Goal: Find specific page/section: Find specific page/section

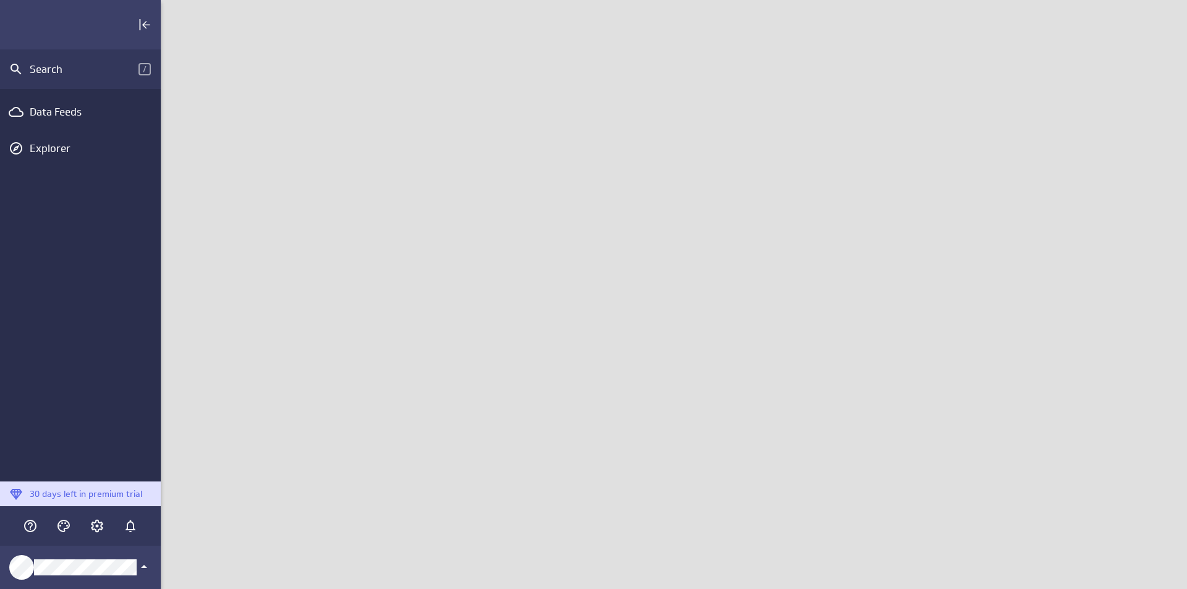
scroll to position [608, 1046]
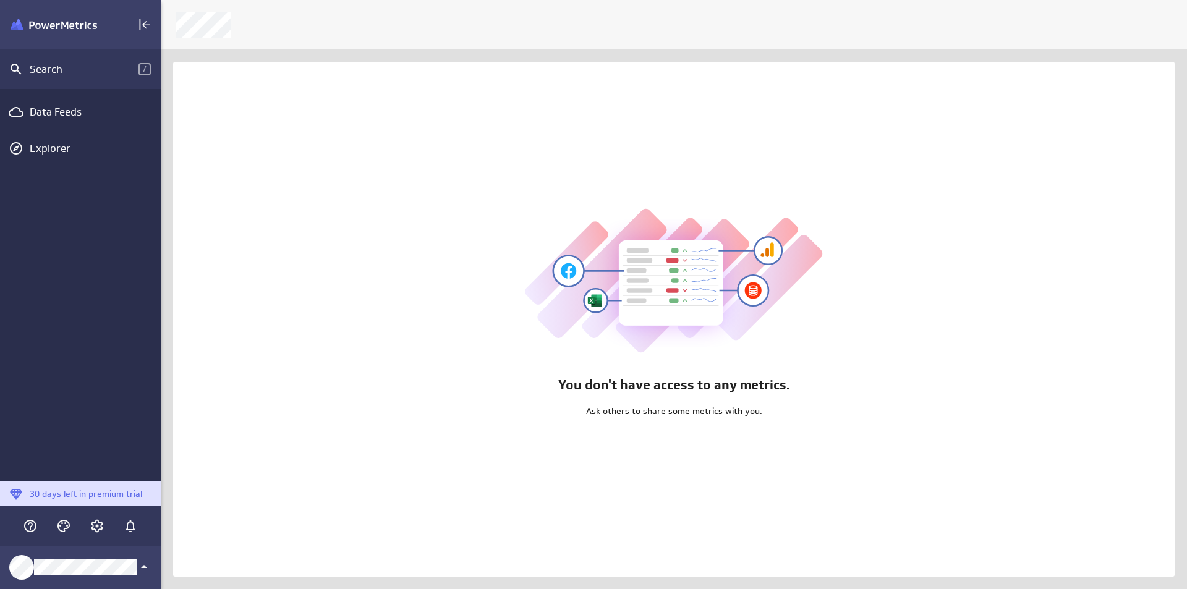
scroll to position [608, 1046]
click at [85, 107] on div "Data Feeds" at bounding box center [80, 112] width 101 height 14
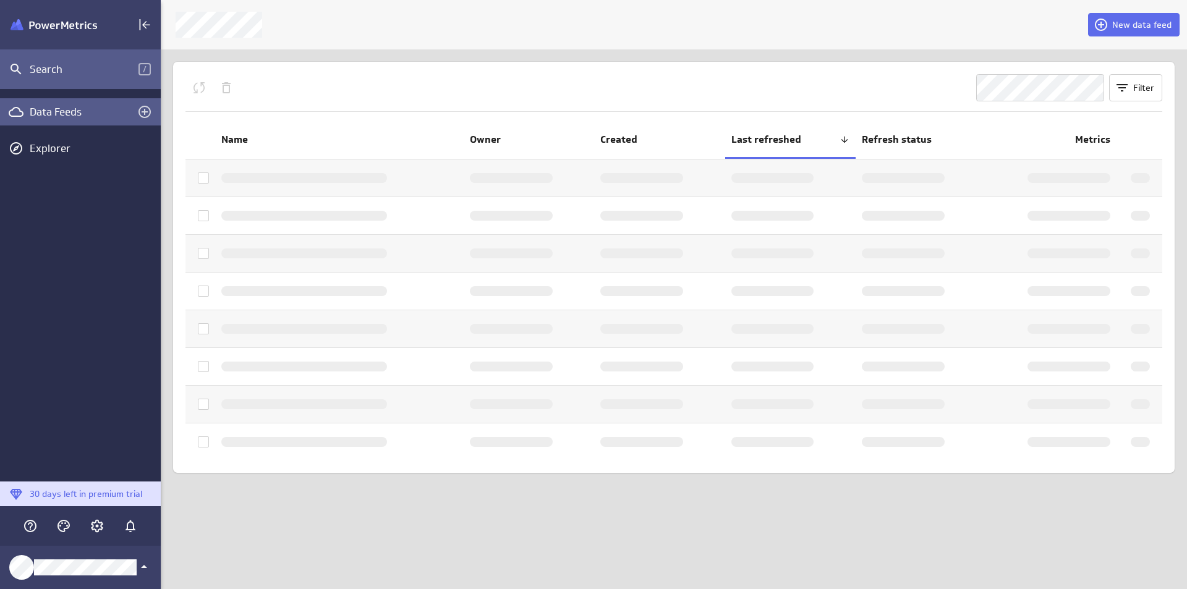
click at [117, 63] on div "Search" at bounding box center [84, 69] width 109 height 14
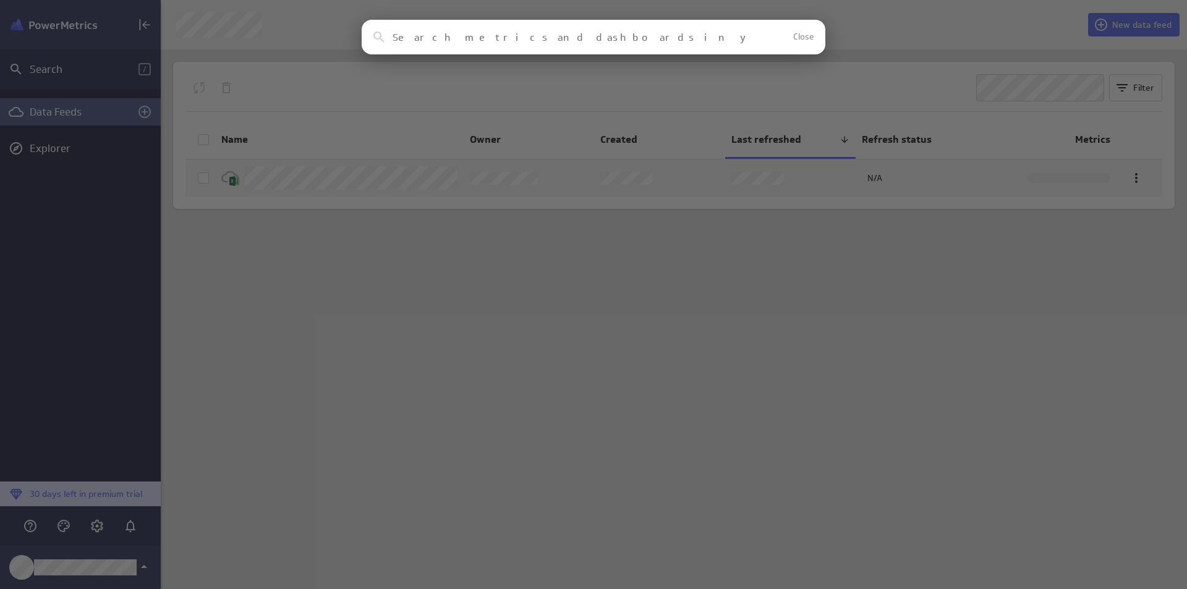
click at [350, 239] on div "Clear Close No results found No assets in your account match this search reques…" at bounding box center [593, 294] width 1187 height 589
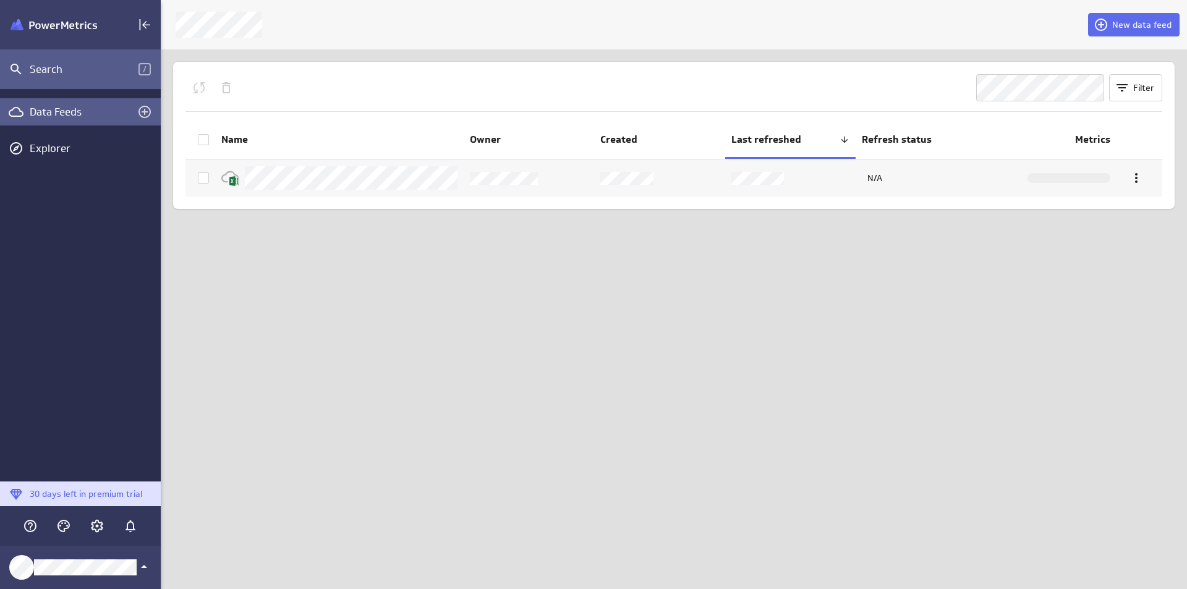
click at [67, 70] on div "Search" at bounding box center [84, 69] width 109 height 14
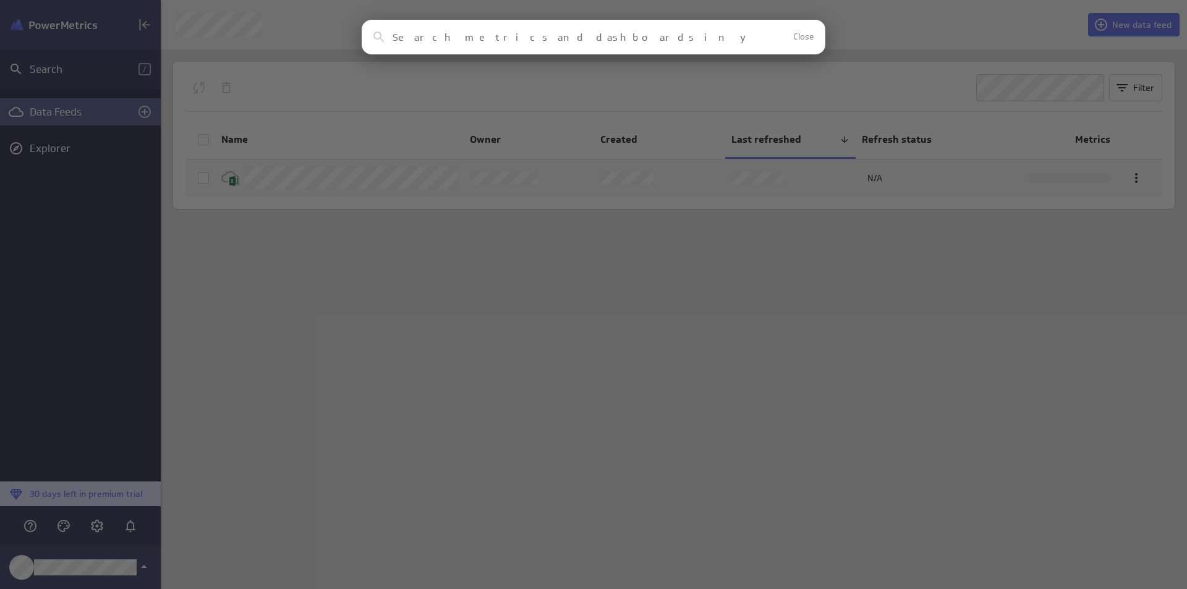
click at [626, 208] on div "Clear Close No results found No assets in your account match this search reques…" at bounding box center [593, 294] width 1187 height 589
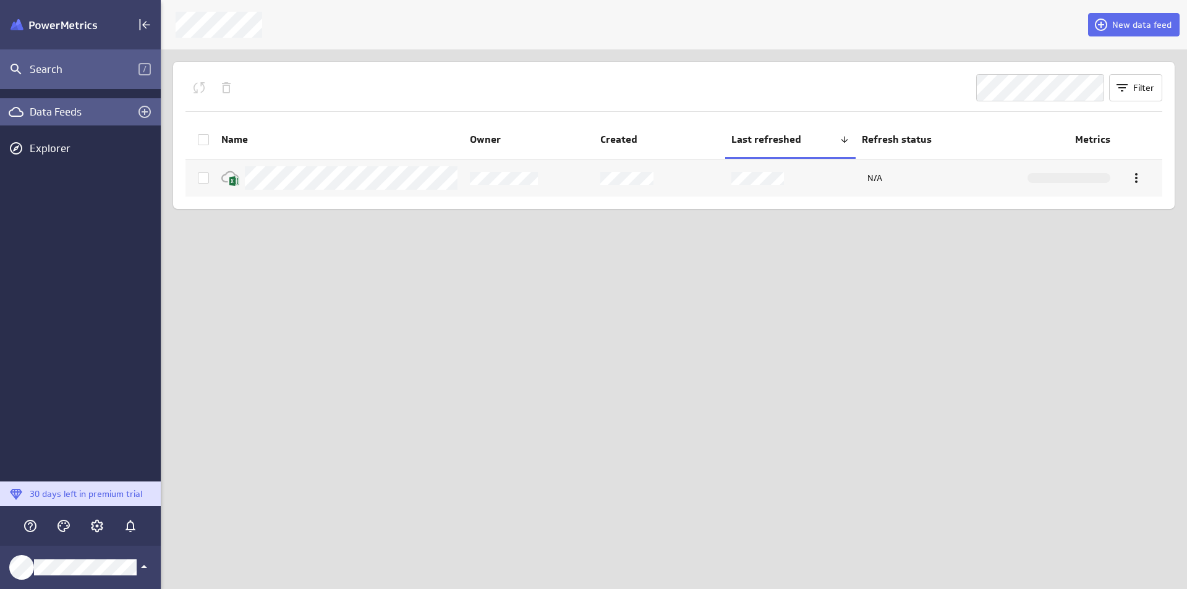
click at [29, 70] on div "Search /" at bounding box center [80, 69] width 161 height 40
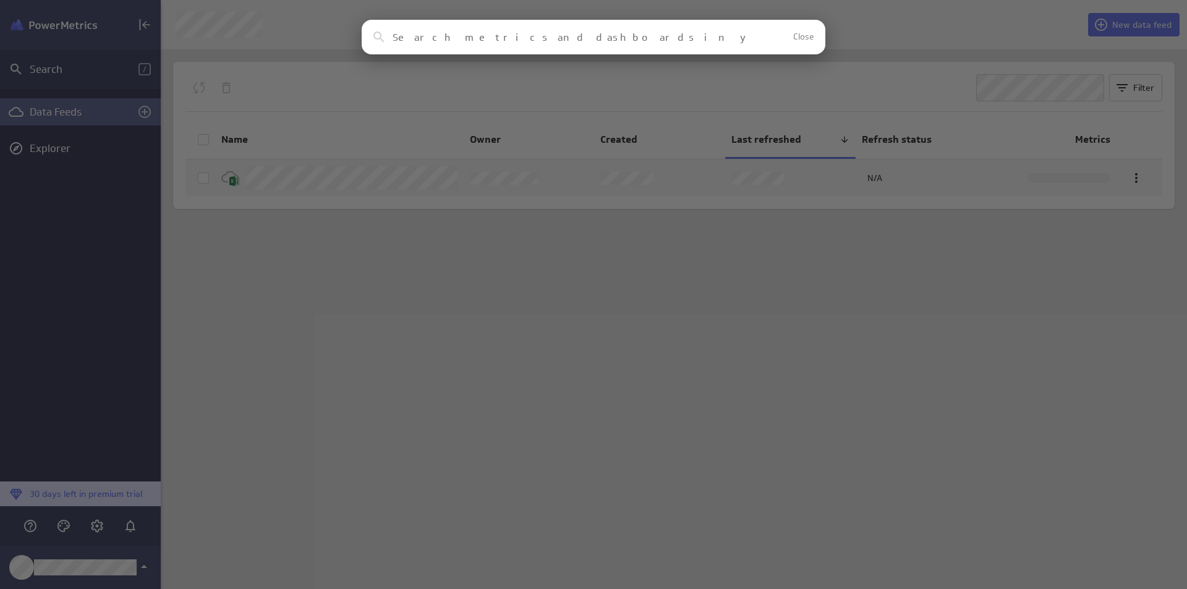
click at [422, 208] on div "Clear Close No results found No assets in your account match this search reques…" at bounding box center [593, 294] width 1187 height 589
